Goal: Check status: Check status

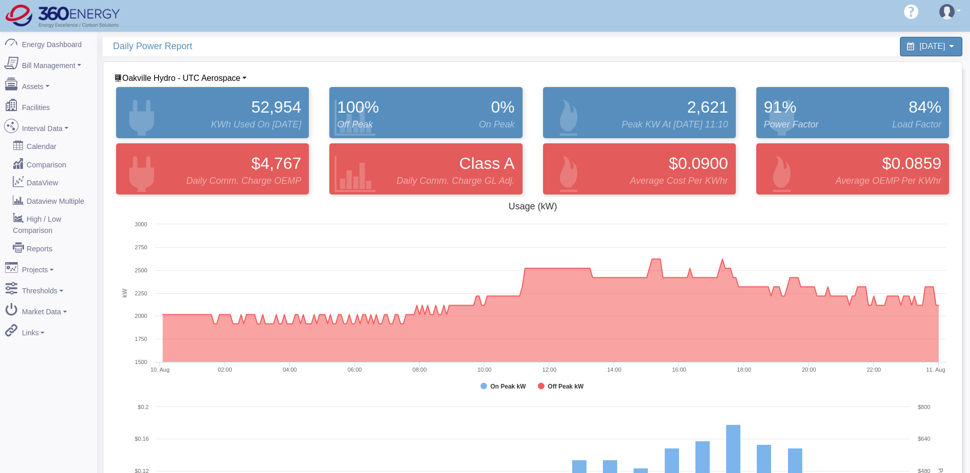
scroll to position [153, 0]
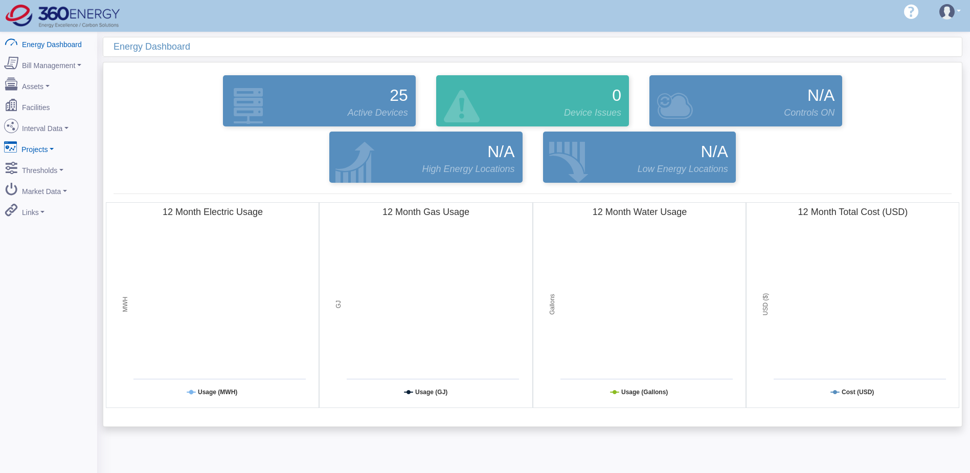
click at [55, 137] on link "Projects" at bounding box center [48, 147] width 99 height 21
click at [58, 127] on link "Interval Data" at bounding box center [48, 126] width 99 height 21
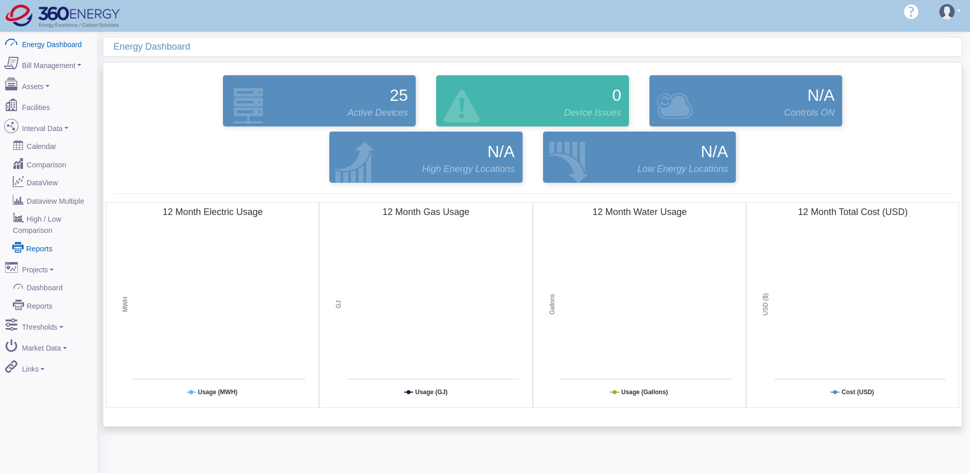
click at [43, 238] on link "Reports" at bounding box center [48, 247] width 99 height 18
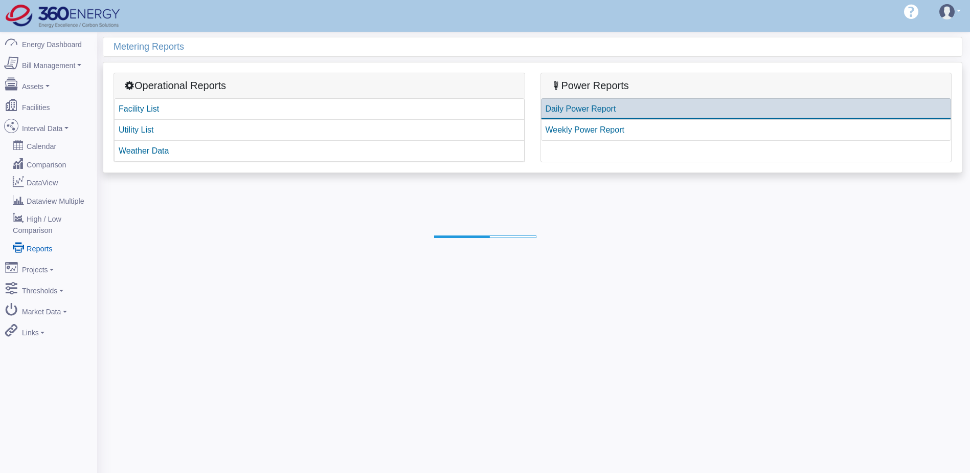
click at [570, 109] on link "Daily Power Report" at bounding box center [746, 108] width 411 height 21
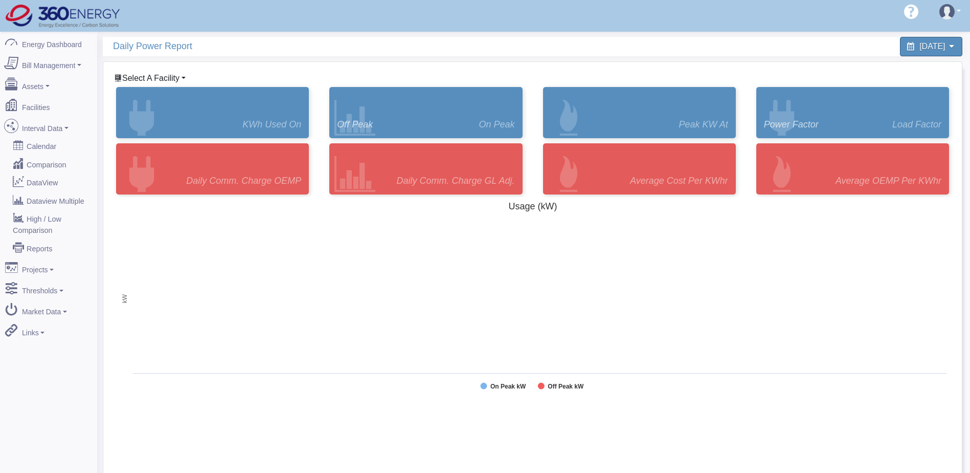
click at [140, 75] on span "Select A Facility" at bounding box center [150, 78] width 57 height 9
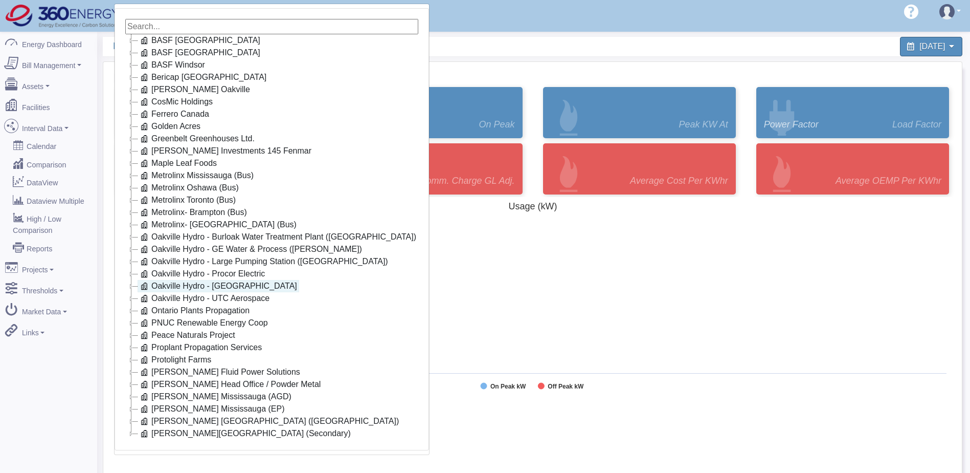
click at [212, 282] on link "Oakville Hydro - Ropak" at bounding box center [219, 286] width 162 height 12
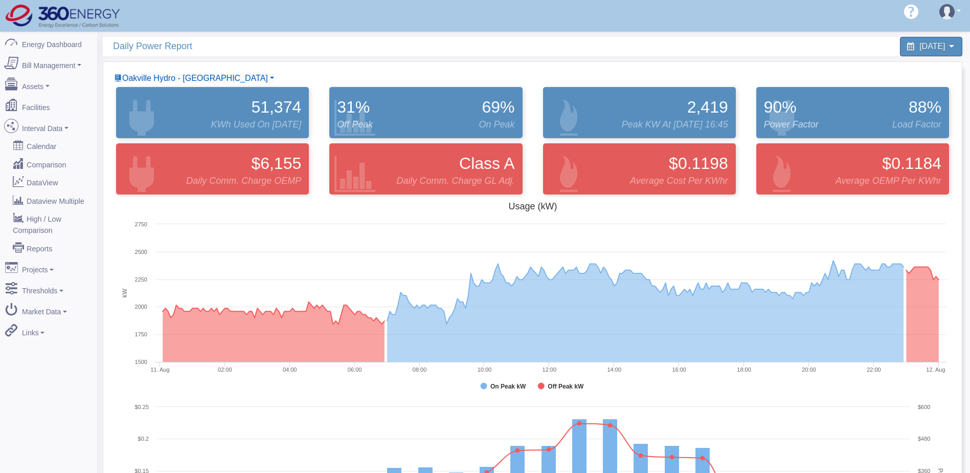
click at [199, 81] on span "Oakville Hydro - Ropak" at bounding box center [195, 78] width 146 height 9
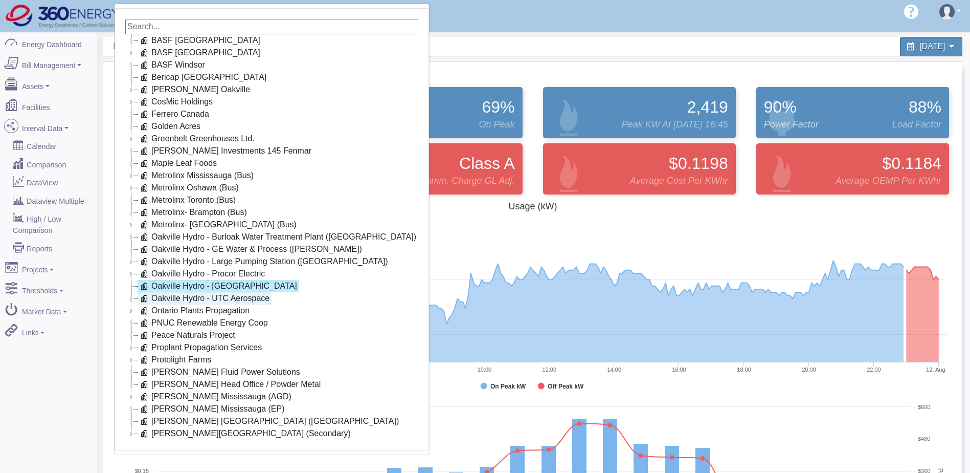
click at [224, 296] on link "Oakville Hydro - UTC Aerospace" at bounding box center [205, 298] width 134 height 12
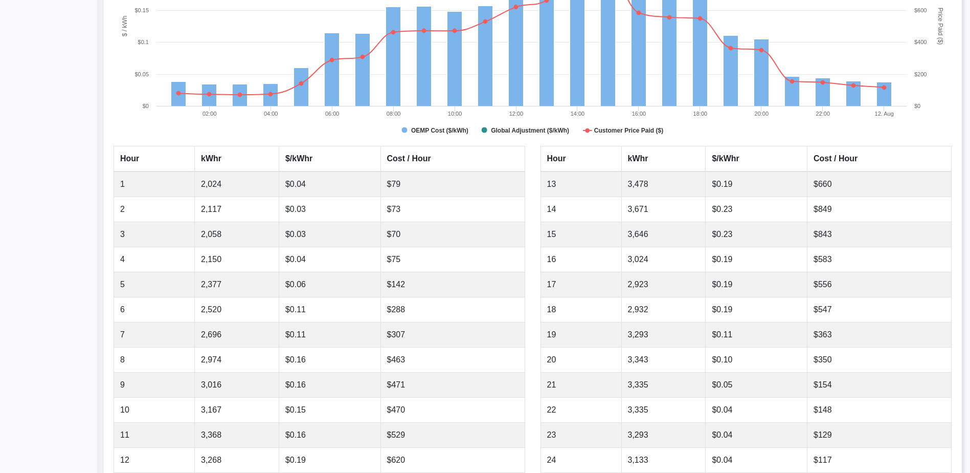
scroll to position [484, 0]
